Goal: Book appointment/travel/reservation

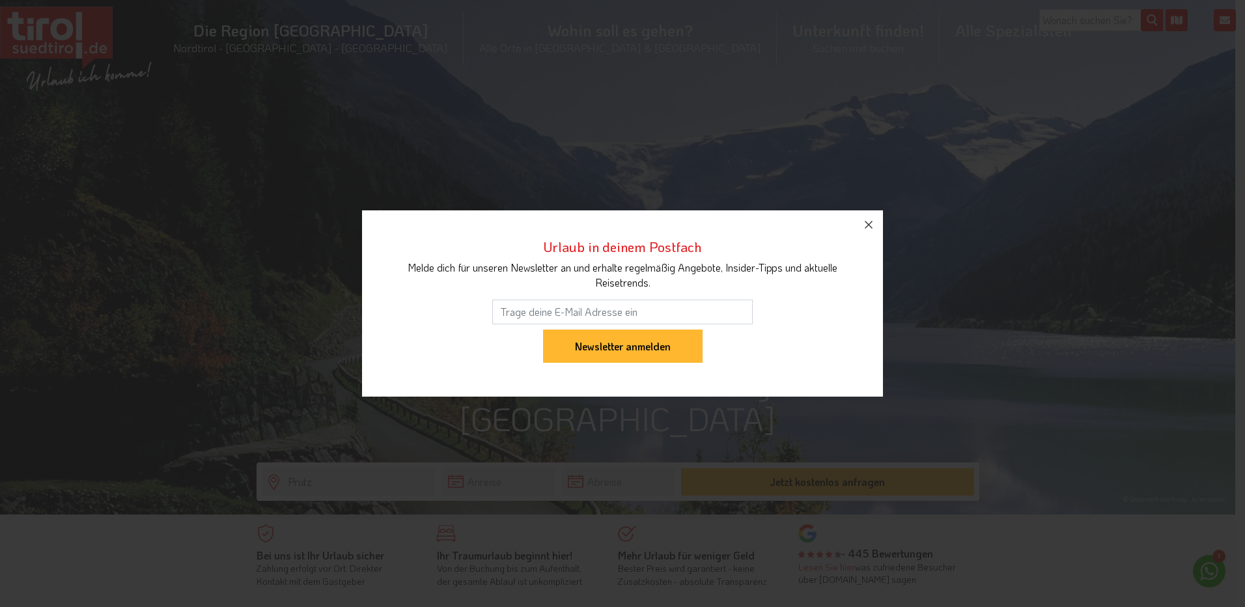
click at [467, 486] on div "Urlaub in deinem Postfach Melde dich für unseren Newsletter an und erhalte rege…" at bounding box center [622, 303] width 1245 height 607
drag, startPoint x: 870, startPoint y: 222, endPoint x: 854, endPoint y: 228, distance: 17.3
click at [870, 221] on icon "button" at bounding box center [869, 225] width 16 height 16
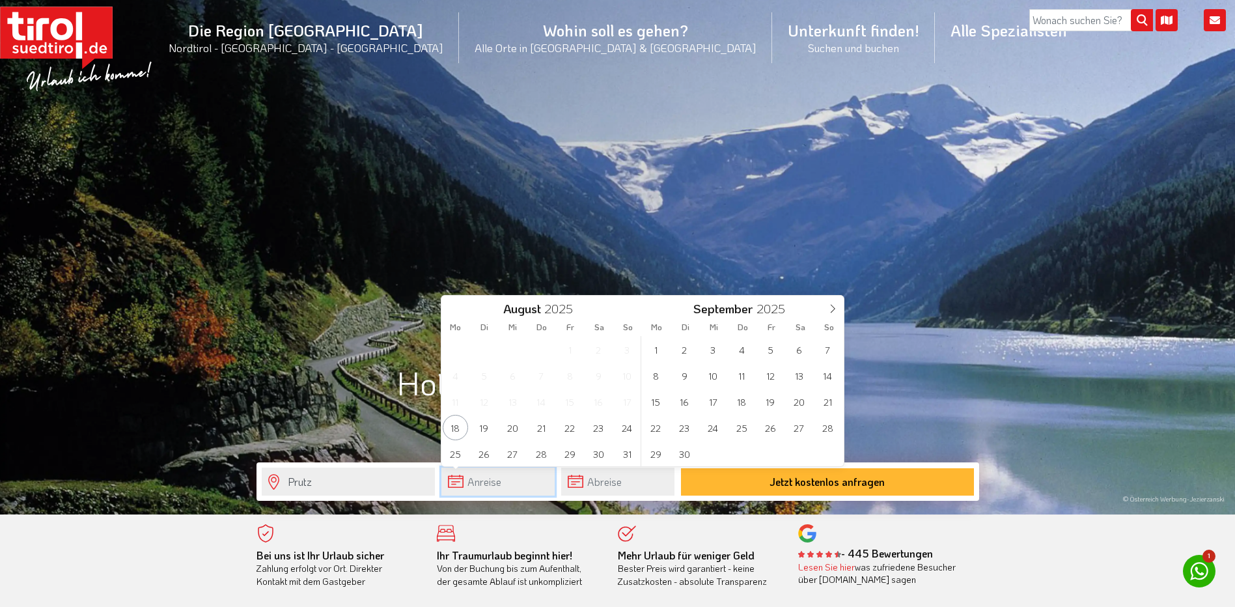
click at [482, 478] on input "text" at bounding box center [498, 482] width 113 height 28
click at [572, 428] on span "22" at bounding box center [569, 427] width 25 height 25
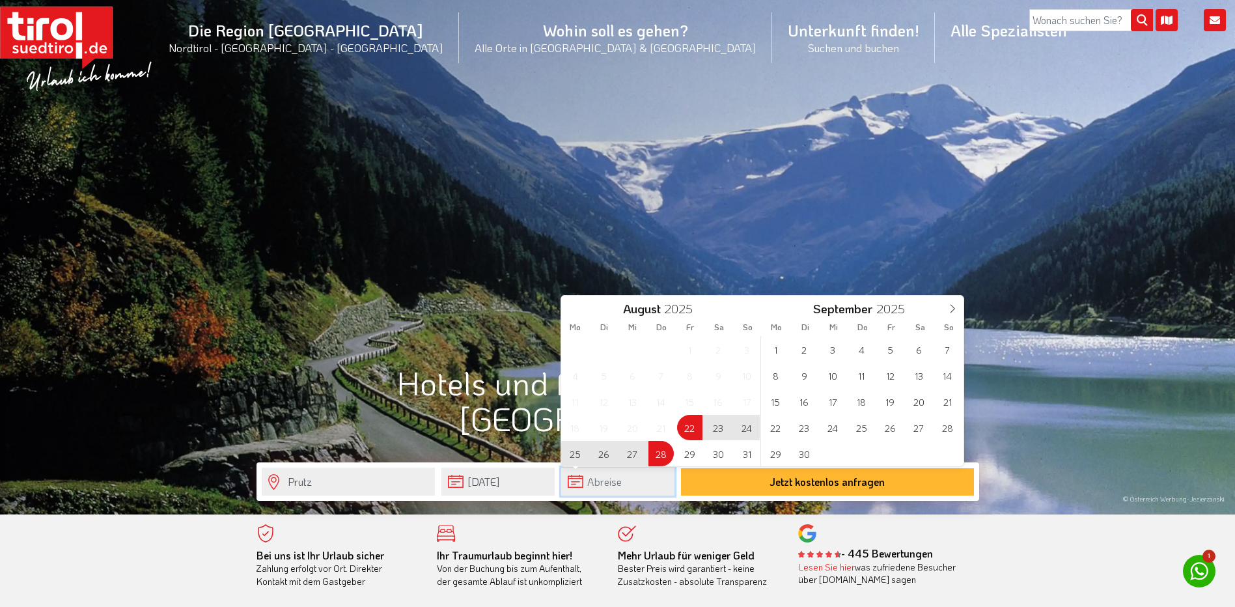
click at [585, 481] on input "text" at bounding box center [617, 482] width 113 height 28
click at [720, 428] on span "23" at bounding box center [718, 427] width 25 height 25
type input "[DATE]"
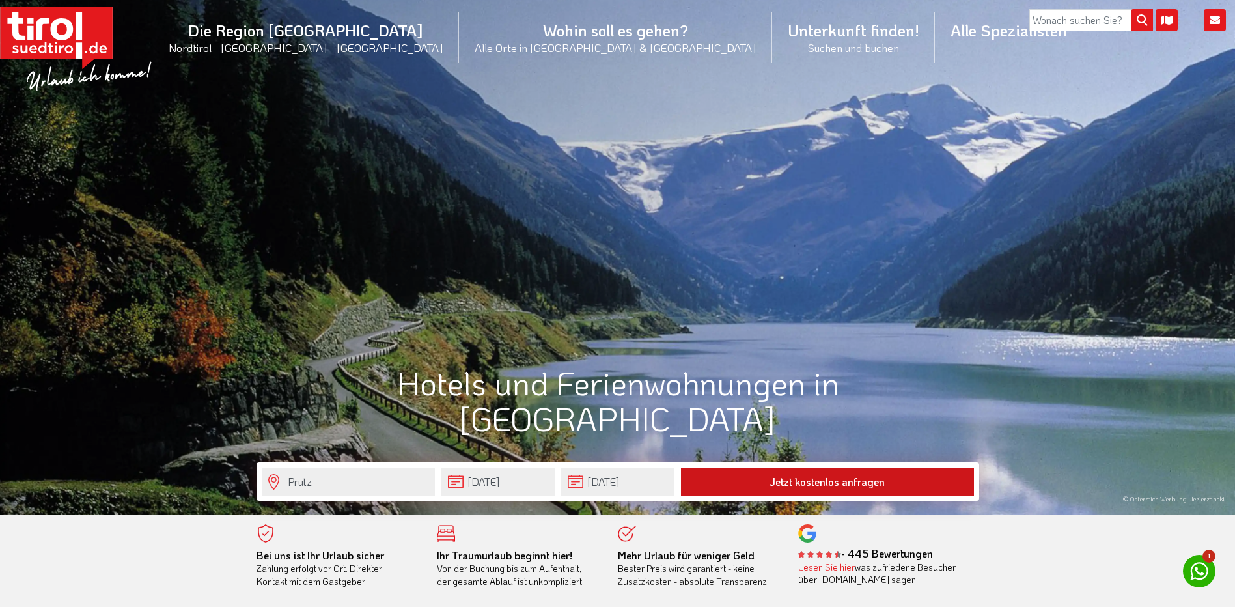
click at [790, 482] on button "Jetzt kostenlos anfragen" at bounding box center [827, 481] width 293 height 27
